Goal: Information Seeking & Learning: Learn about a topic

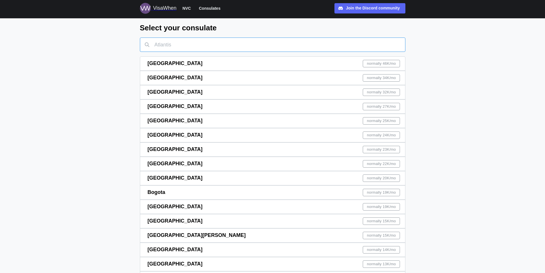
click at [188, 46] on input "text" at bounding box center [273, 44] width 266 height 14
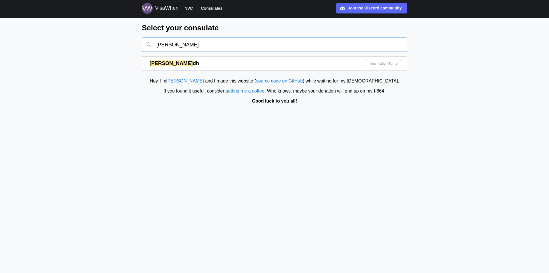
type input "[PERSON_NAME]"
click at [300, 63] on div "[PERSON_NAME] dh normally 4K /mo" at bounding box center [276, 64] width 253 height 14
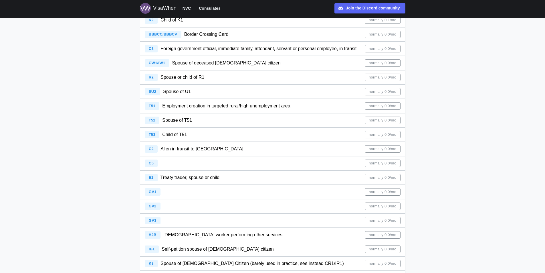
scroll to position [973, 0]
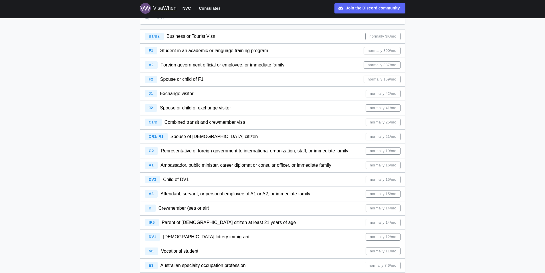
click at [185, 224] on span "Parent of [DEMOGRAPHIC_DATA] citizen at least 21 years of age" at bounding box center [229, 222] width 134 height 5
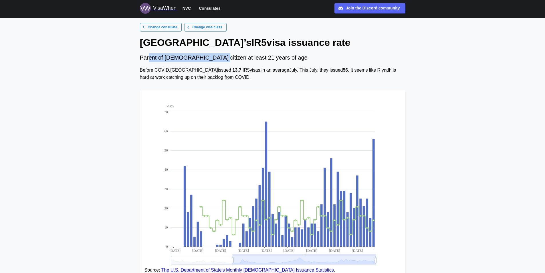
drag, startPoint x: 148, startPoint y: 57, endPoint x: 208, endPoint y: 61, distance: 59.9
click at [208, 61] on div "Parent of [DEMOGRAPHIC_DATA] citizen at least 21 years of age" at bounding box center [273, 57] width 266 height 9
drag, startPoint x: 142, startPoint y: 70, endPoint x: 210, endPoint y: 71, distance: 68.1
click at [210, 71] on div "Before COVID, [GEOGRAPHIC_DATA] issued 13.7 IR5 visas in an average July . This…" at bounding box center [273, 74] width 266 height 14
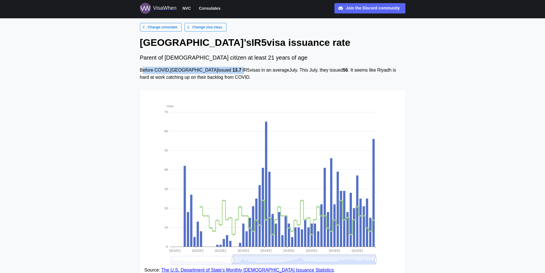
click at [210, 71] on div "Before COVID, [GEOGRAPHIC_DATA] issued 13.7 IR5 visas in an average July . This…" at bounding box center [273, 74] width 266 height 14
drag, startPoint x: 176, startPoint y: 70, endPoint x: 230, endPoint y: 72, distance: 54.1
click at [230, 72] on div "Before COVID, [GEOGRAPHIC_DATA] issued 13.7 IR5 visas in an average July . This…" at bounding box center [273, 74] width 266 height 14
drag, startPoint x: 262, startPoint y: 70, endPoint x: 314, endPoint y: 69, distance: 52.1
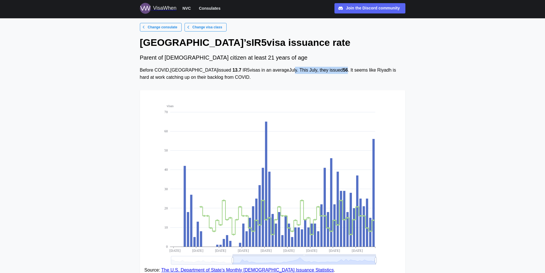
click at [314, 69] on div "Before COVID, [GEOGRAPHIC_DATA] issued 13.7 IR5 visas in an average July . This…" at bounding box center [273, 74] width 266 height 14
click at [343, 69] on strong "56" at bounding box center [345, 70] width 5 height 5
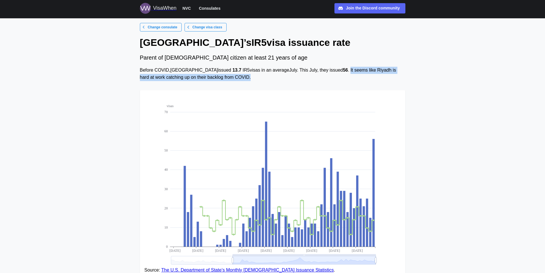
drag, startPoint x: 317, startPoint y: 70, endPoint x: 385, endPoint y: 76, distance: 69.3
click at [385, 76] on div "Before COVID, [GEOGRAPHIC_DATA] issued 13.7 IR5 visas in an average July . This…" at bounding box center [273, 74] width 266 height 14
